Goal: Task Accomplishment & Management: Use online tool/utility

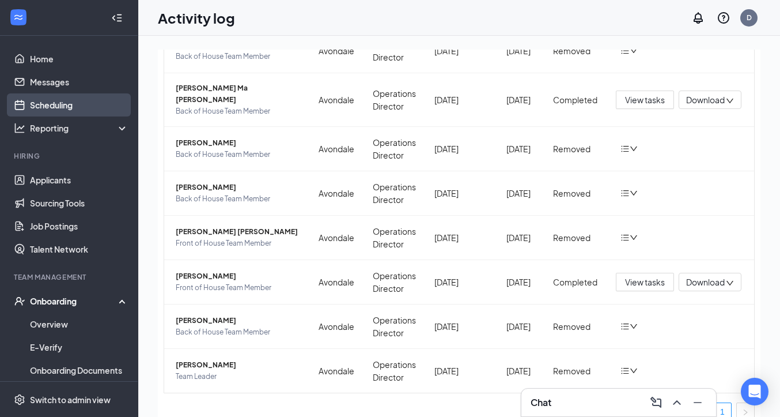
click at [58, 99] on link "Scheduling" at bounding box center [79, 104] width 99 height 23
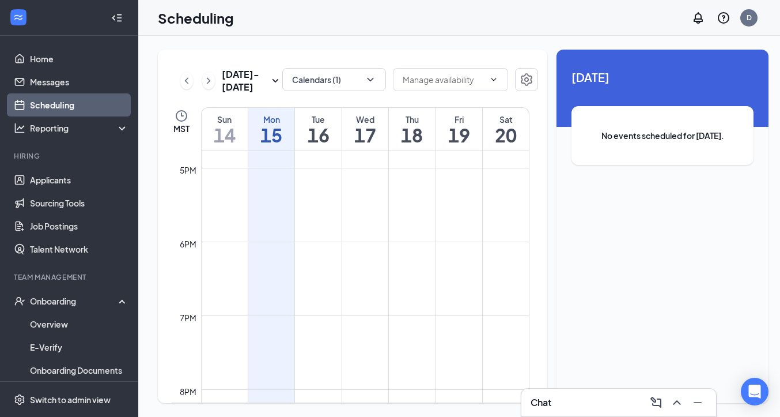
scroll to position [1229, 0]
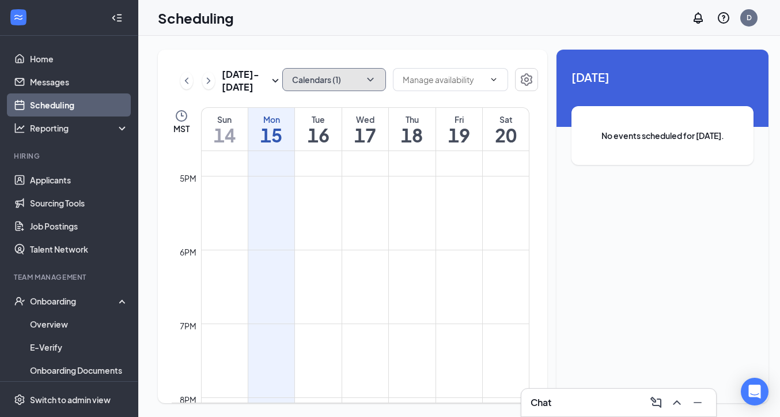
click at [337, 80] on button "Calendars (1)" at bounding box center [334, 79] width 104 height 23
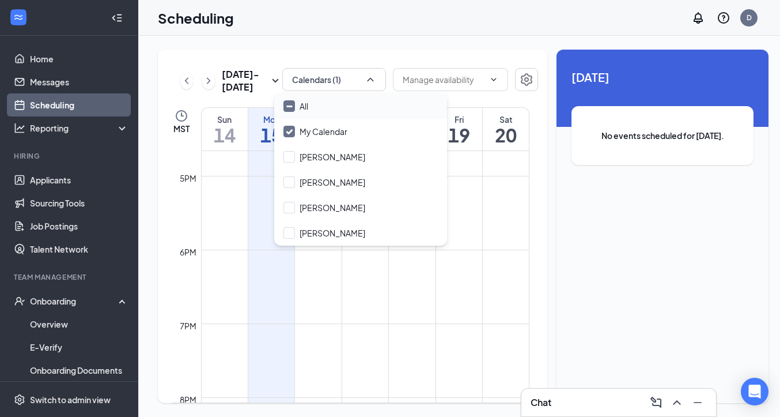
click at [289, 105] on input "All" at bounding box center [295, 106] width 25 height 12
checkbox input "true"
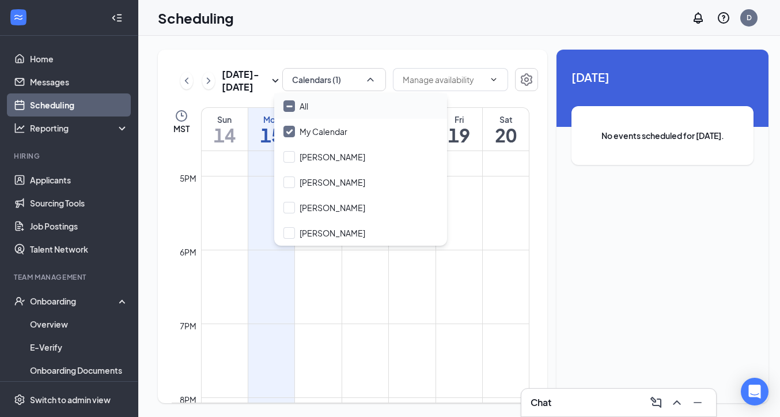
checkbox input "true"
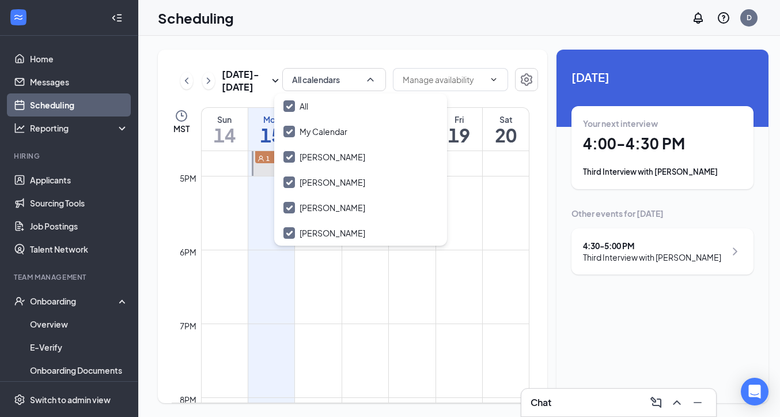
click at [324, 288] on td at bounding box center [365, 295] width 328 height 18
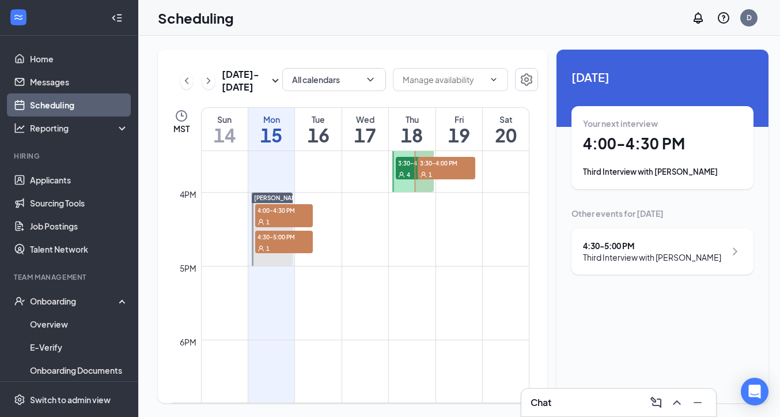
scroll to position [1128, 0]
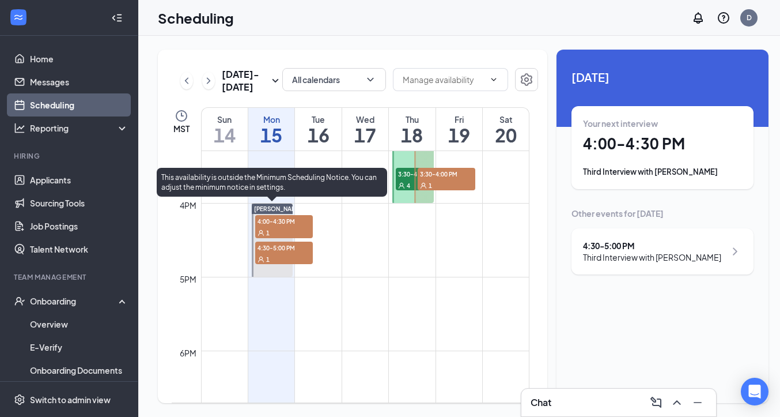
click at [282, 229] on div "1" at bounding box center [284, 232] width 58 height 12
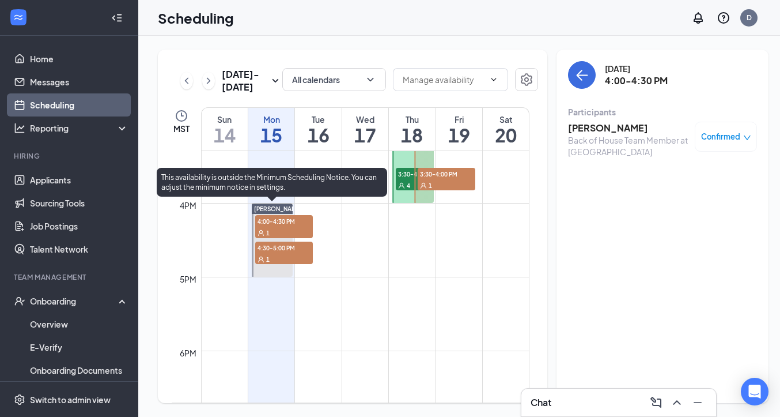
click at [290, 258] on div "1" at bounding box center [284, 259] width 58 height 12
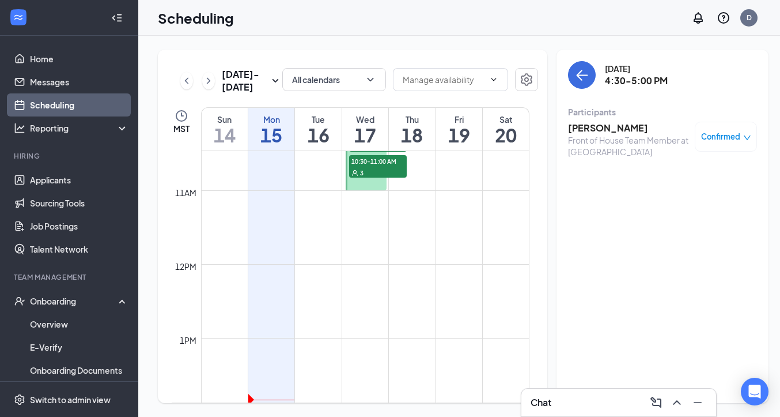
scroll to position [734, 0]
